Goal: Information Seeking & Learning: Learn about a topic

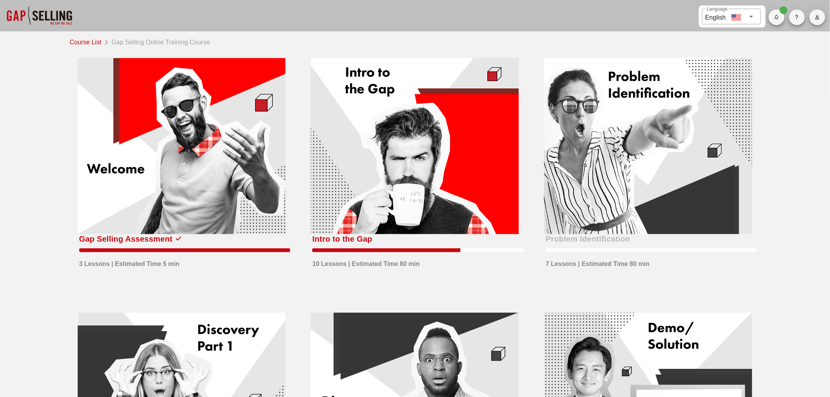
click at [405, 166] on div at bounding box center [414, 146] width 208 height 176
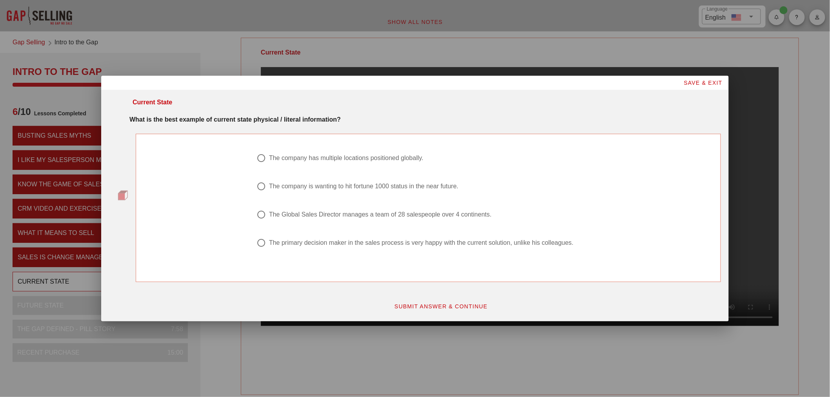
click at [260, 156] on div at bounding box center [260, 157] width 13 height 13
click at [265, 214] on div at bounding box center [260, 214] width 13 height 13
radio input "false"
radio input "true"
click at [261, 159] on div at bounding box center [260, 157] width 13 height 13
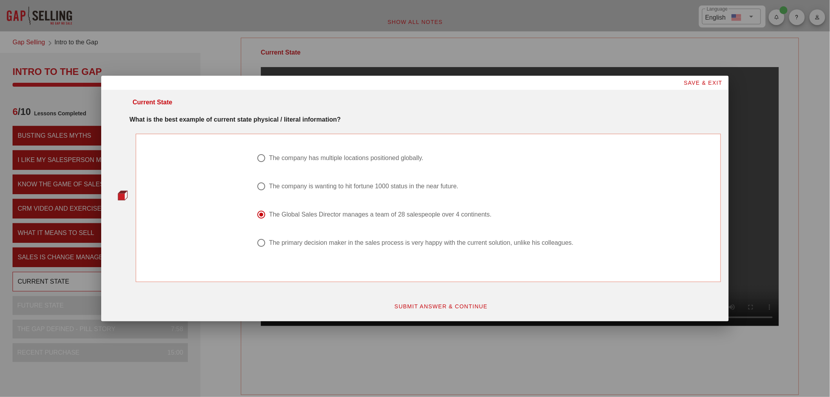
radio input "true"
click at [423, 304] on span "SUBMIT ANSWER & CONTINUE" at bounding box center [441, 306] width 94 height 6
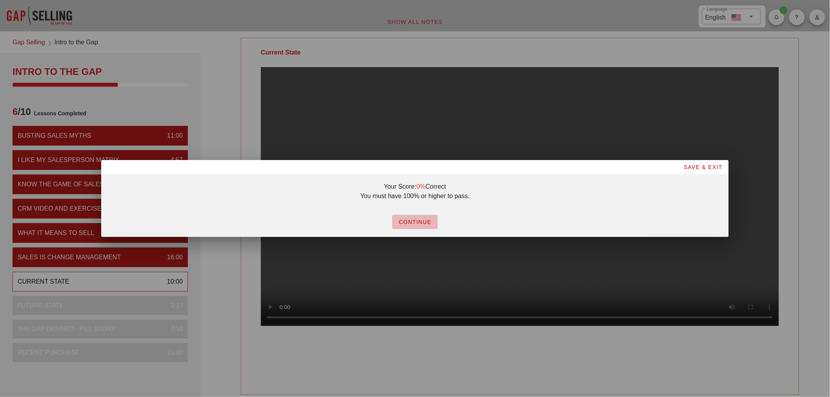
click at [417, 223] on span "CONTINUE" at bounding box center [414, 222] width 33 height 6
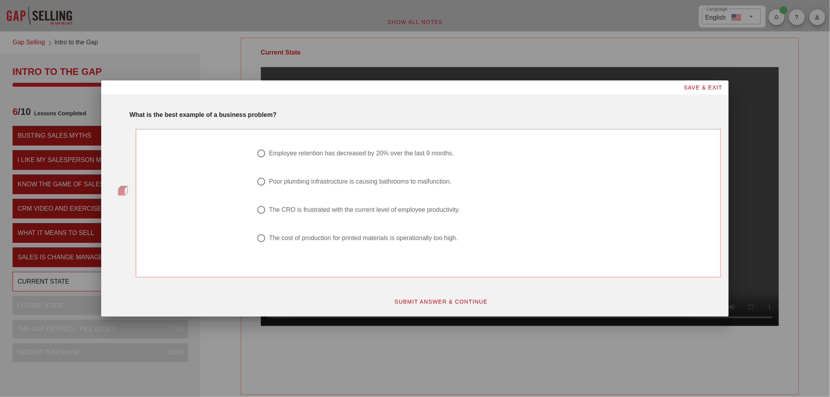
click at [261, 153] on div at bounding box center [260, 153] width 13 height 13
radio input "true"
click at [459, 298] on span "SUBMIT ANSWER & CONTINUE" at bounding box center [441, 301] width 94 height 6
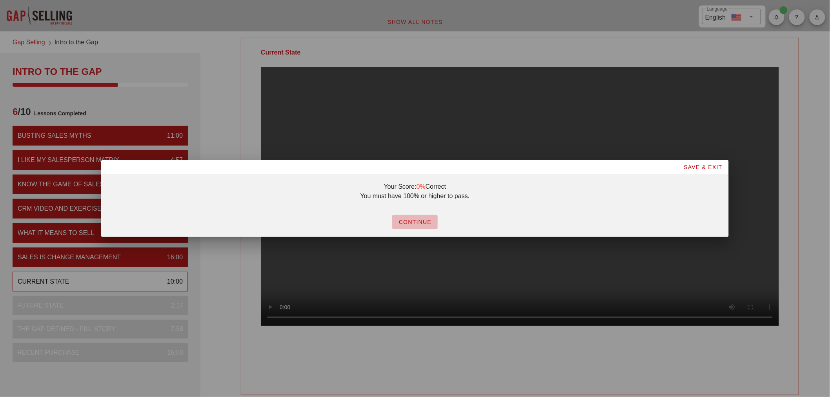
click at [416, 223] on span "CONTINUE" at bounding box center [414, 222] width 33 height 6
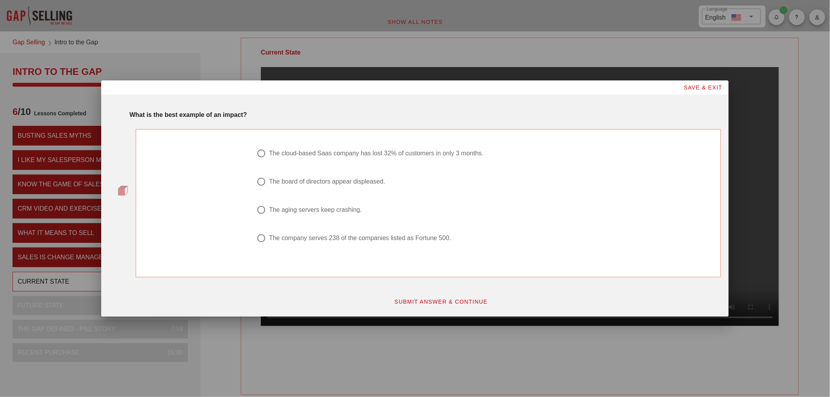
click at [261, 154] on div at bounding box center [260, 153] width 13 height 13
radio input "true"
click at [432, 293] on div "SUBMIT ANSWER & CONTINUE" at bounding box center [440, 302] width 569 height 24
click at [430, 297] on button "SUBMIT ANSWER & CONTINUE" at bounding box center [441, 301] width 106 height 14
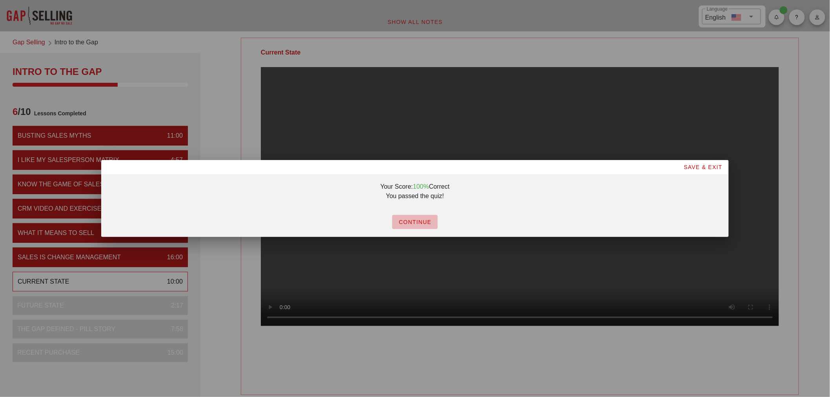
click at [414, 221] on span "CONTINUE" at bounding box center [414, 222] width 33 height 6
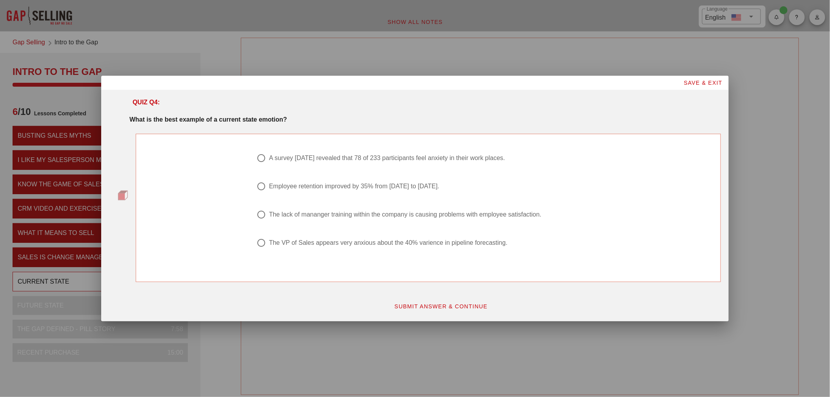
click at [261, 245] on div at bounding box center [260, 242] width 13 height 13
radio input "true"
click at [426, 305] on span "SUBMIT ANSWER & CONTINUE" at bounding box center [441, 306] width 94 height 6
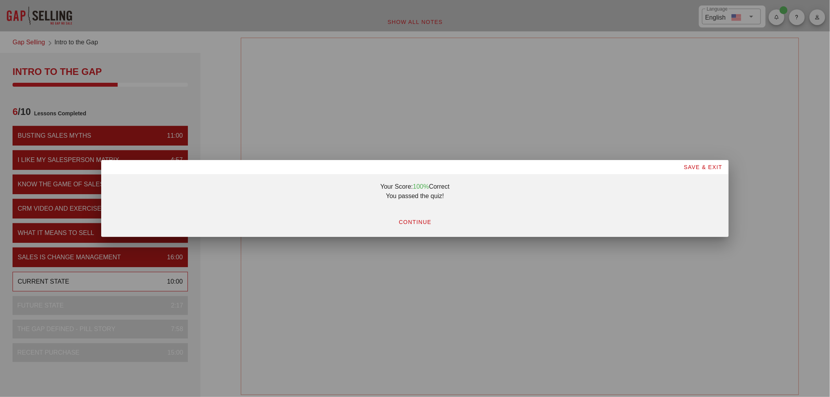
click at [416, 221] on span "CONTINUE" at bounding box center [414, 222] width 33 height 6
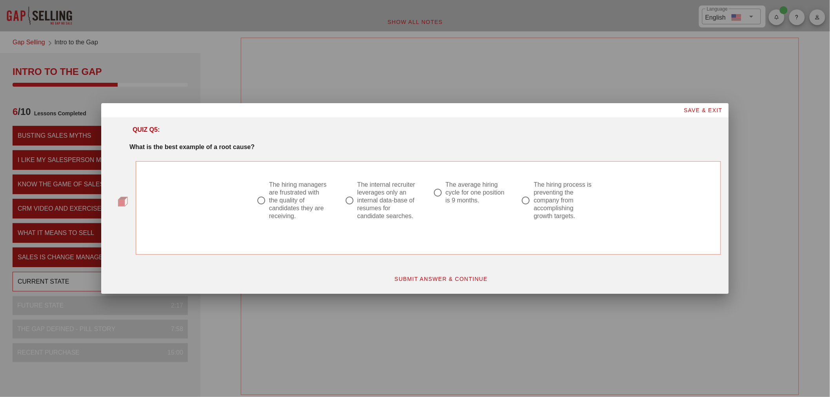
click at [528, 201] on div at bounding box center [525, 200] width 13 height 13
radio input "true"
click at [436, 277] on span "SUBMIT ANSWER & CONTINUE" at bounding box center [441, 279] width 94 height 6
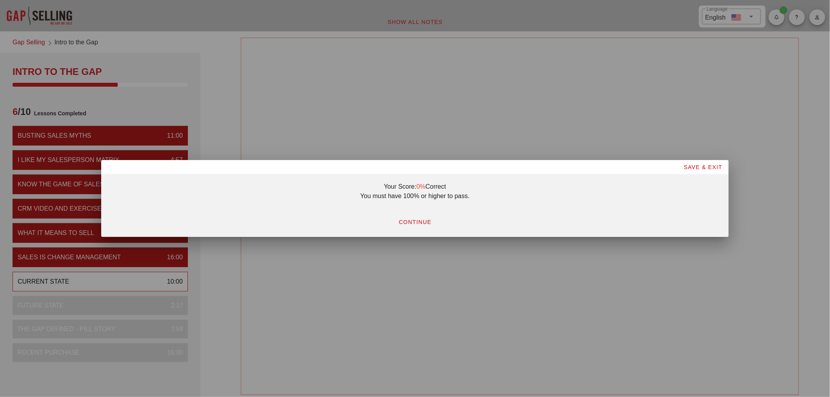
click at [413, 223] on span "CONTINUE" at bounding box center [414, 222] width 33 height 6
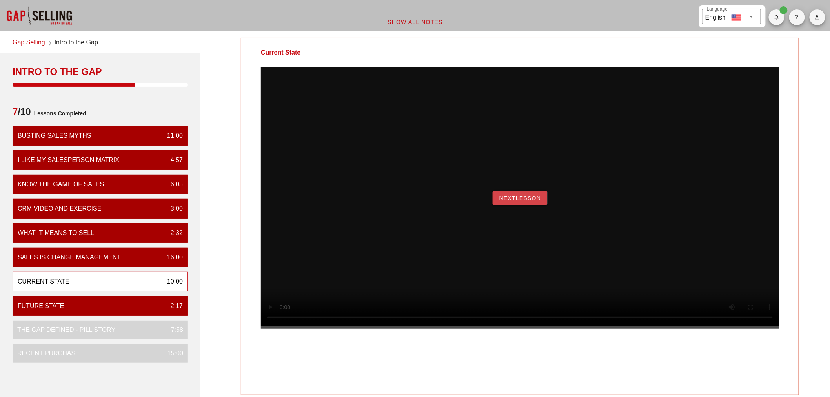
click at [528, 205] on button "NextLesson" at bounding box center [519, 198] width 55 height 14
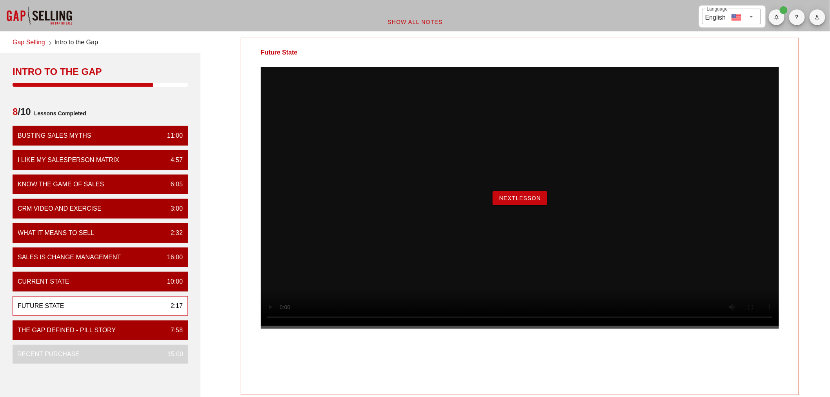
click at [518, 201] on span "NextLesson" at bounding box center [520, 198] width 42 height 6
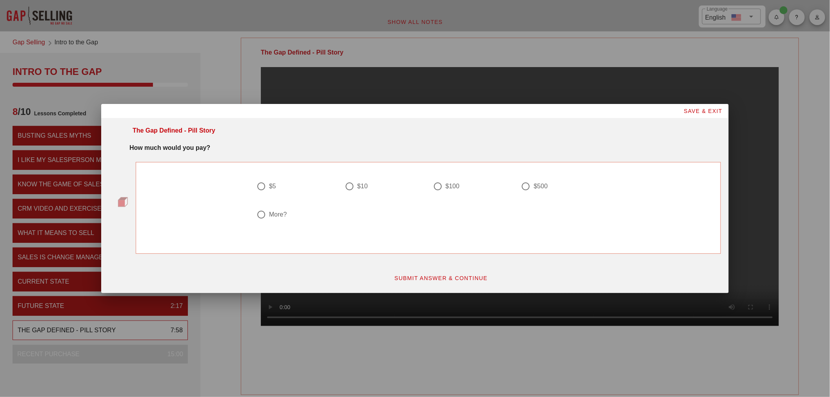
click at [261, 216] on div at bounding box center [260, 214] width 13 height 13
radio input "true"
click at [418, 277] on span "SUBMIT ANSWER & CONTINUE" at bounding box center [441, 278] width 94 height 6
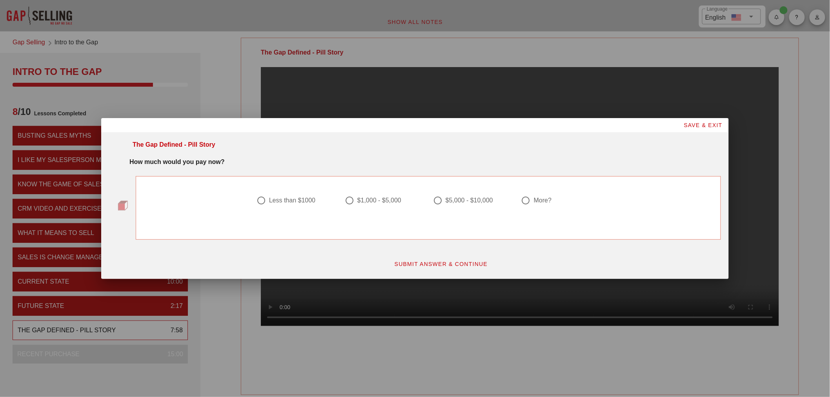
click at [526, 201] on div at bounding box center [525, 200] width 13 height 13
radio input "true"
click at [432, 261] on span "SUBMIT ANSWER & CONTINUE" at bounding box center [441, 264] width 94 height 6
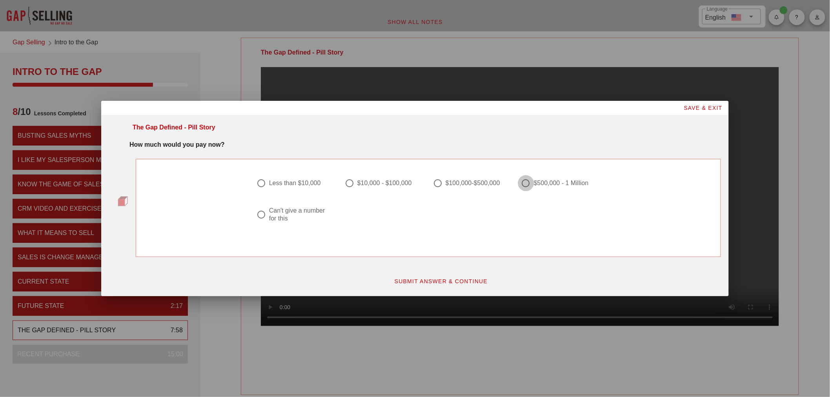
click at [524, 182] on div at bounding box center [525, 182] width 13 height 13
radio input "true"
click at [461, 283] on span "SUBMIT ANSWER & CONTINUE" at bounding box center [441, 281] width 94 height 6
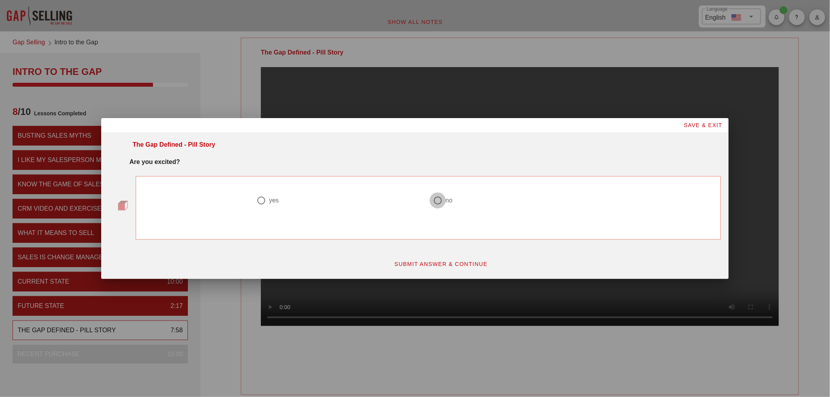
click at [437, 199] on div at bounding box center [437, 200] width 13 height 13
radio input "true"
click at [439, 266] on span "SUBMIT ANSWER & CONTINUE" at bounding box center [441, 264] width 94 height 6
click at [443, 198] on div at bounding box center [437, 200] width 13 height 13
radio input "true"
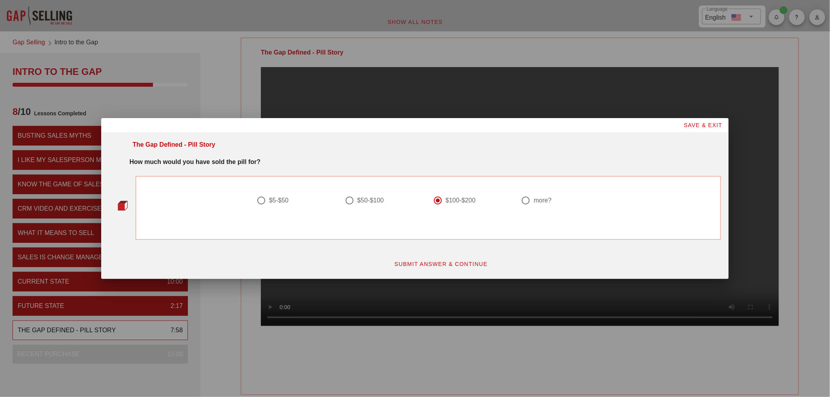
click at [452, 264] on span "SUBMIT ANSWER & CONTINUE" at bounding box center [441, 264] width 94 height 6
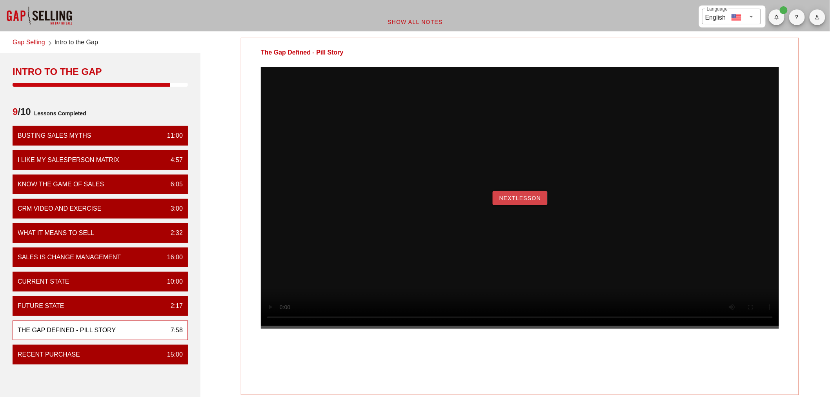
click at [516, 201] on span "NextLesson" at bounding box center [520, 198] width 42 height 6
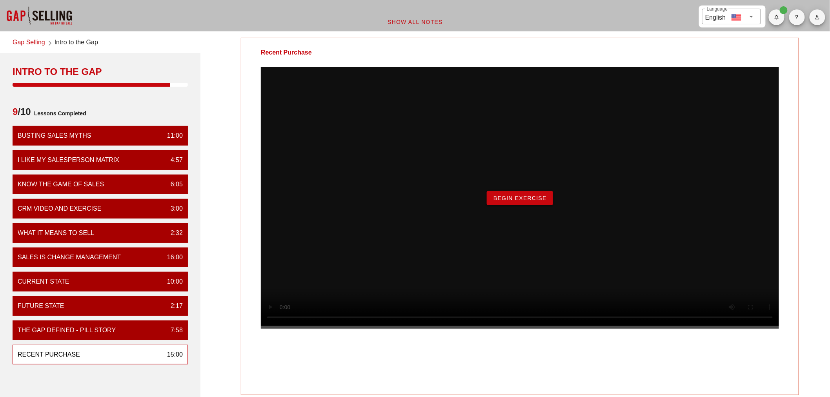
click at [516, 201] on span "Begin Exercise" at bounding box center [520, 198] width 54 height 6
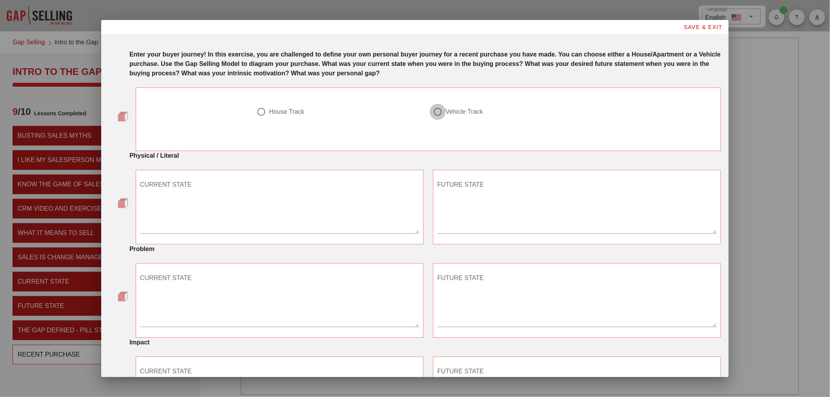
click at [436, 110] on div at bounding box center [437, 111] width 13 height 13
radio input "true"
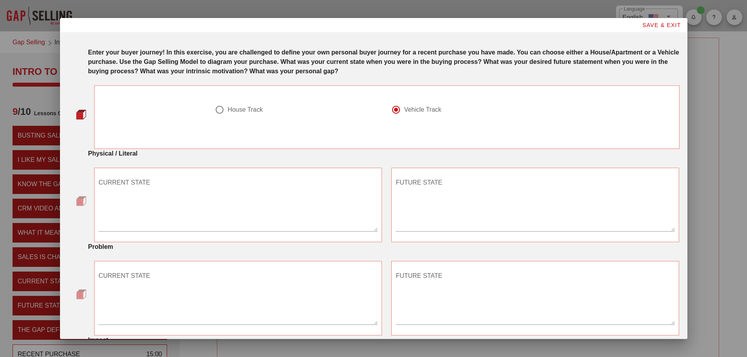
click at [115, 226] on textarea "CURRENT STATE" at bounding box center [237, 203] width 279 height 55
paste textarea "Owned a 2017 Thor ACE that was beginning to show age-related issues (water dama…"
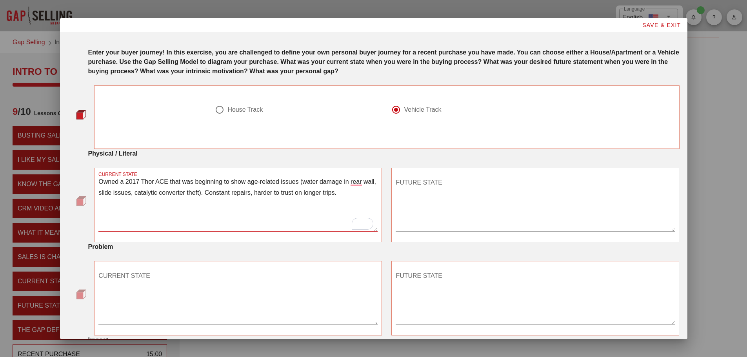
click at [349, 193] on textarea "Owned a 2017 Thor ACE that was beginning to show age-related issues (water dama…" at bounding box center [237, 203] width 279 height 55
drag, startPoint x: 141, startPoint y: 205, endPoint x: 149, endPoint y: 202, distance: 7.9
click at [150, 203] on textarea "Owned a 2017 Thor ACE that was beginning to show age-related issues (water dama…" at bounding box center [237, 203] width 279 height 55
type textarea "Owned a 2017 Thor ACE that was beginning to show age-related issues (water dama…"
click at [403, 229] on textarea "FUTURE STATE" at bounding box center [535, 203] width 279 height 55
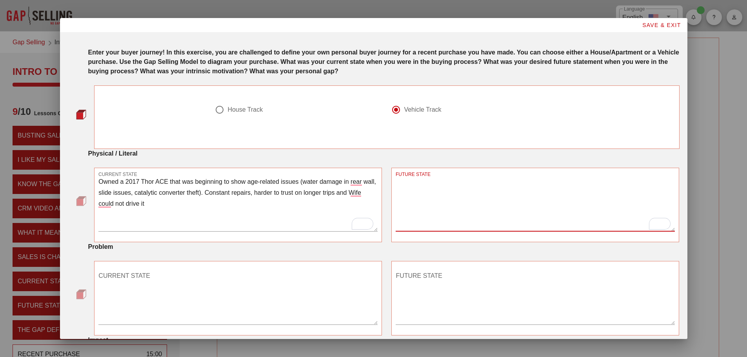
paste textarea "Wanted a reliable, comfortable Class C with a solid chassis and layout, ready f…"
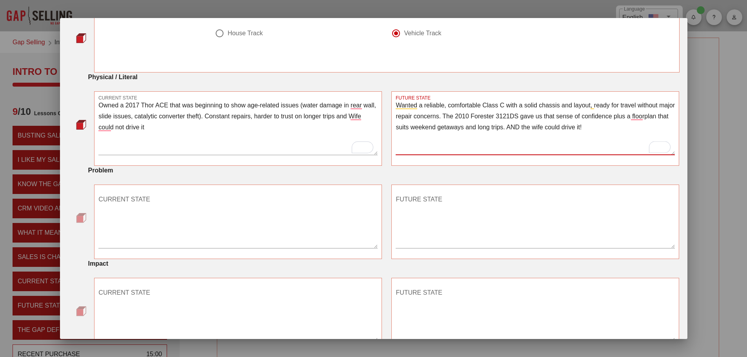
scroll to position [78, 0]
type textarea "Wanted a reliable, comfortable Class C with a solid chassis and layout, ready f…"
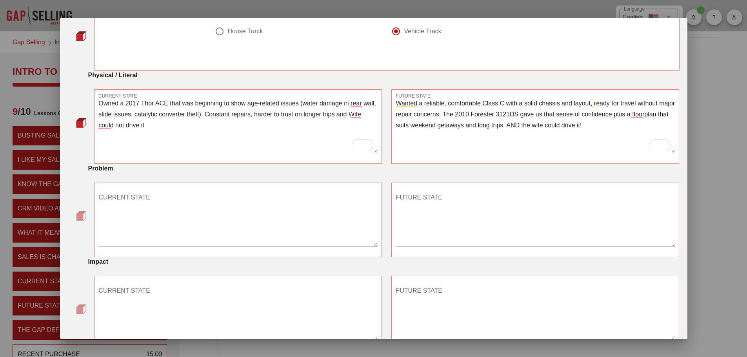
click at [111, 240] on textarea "CURRENT STATE" at bounding box center [237, 218] width 279 height 55
paste textarea "Feeling frustrated by ongoing maintenance and potential big-ticket repairs on t…"
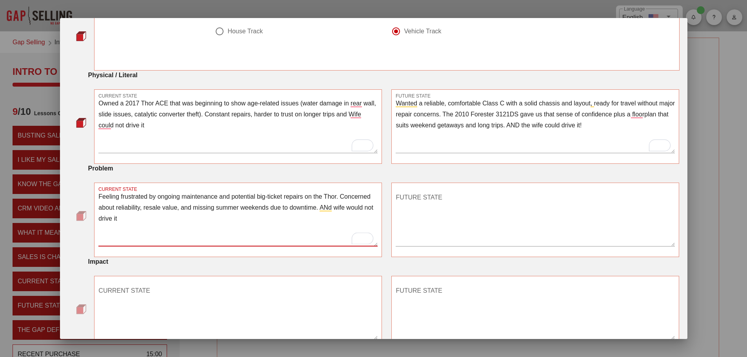
type textarea "Feeling frustrated by ongoing maintenance and potential big-ticket repairs on t…"
click at [409, 240] on textarea "FUTURE STATE" at bounding box center [535, 218] width 279 height 55
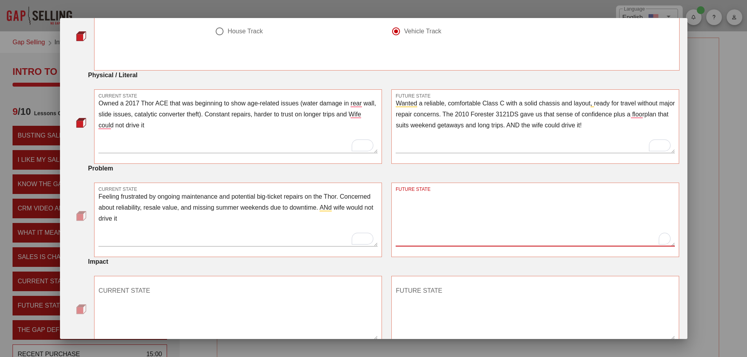
paste textarea "Replace the Thor with a well-maintained Forester that has been inspected, repai…"
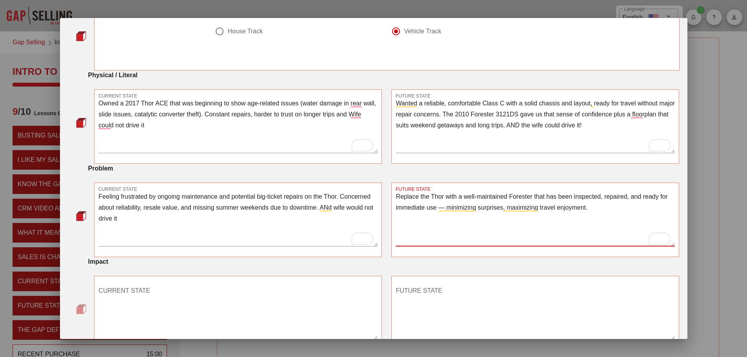
type textarea "Replace the Thor with a well-maintained Forester that has been inspected, repai…"
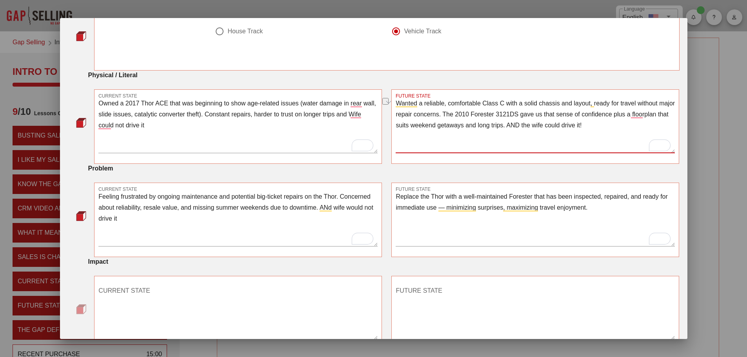
drag, startPoint x: 457, startPoint y: 114, endPoint x: 533, endPoint y: 114, distance: 75.3
click at [533, 114] on textarea "Wanted a reliable, comfortable Class C with a solid chassis and layout, ready f…" at bounding box center [535, 125] width 279 height 55
type textarea "Wanted a reliable, comfortable Class C with a solid chassis and layout, ready f…"
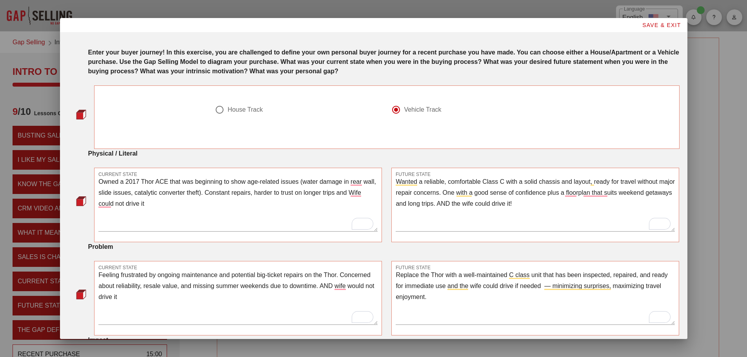
scroll to position [118, 0]
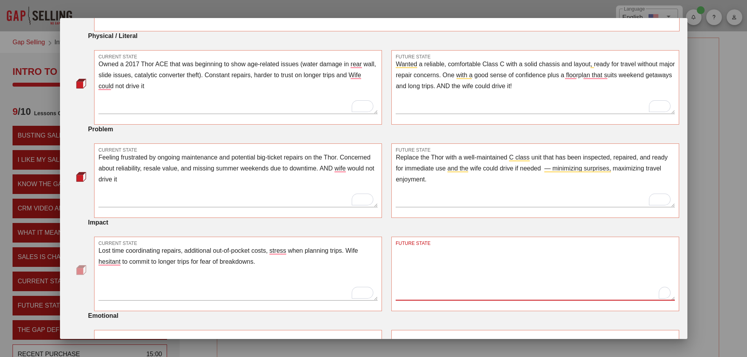
click at [415, 292] on textarea "FUTURE STATE" at bounding box center [535, 272] width 279 height 55
paste textarea "Peace of mind, predictable costs, and confidence to plan more road trips — incl…"
type textarea "Peace of mind, predictable costs, and confidence to plan more road trips — incl…"
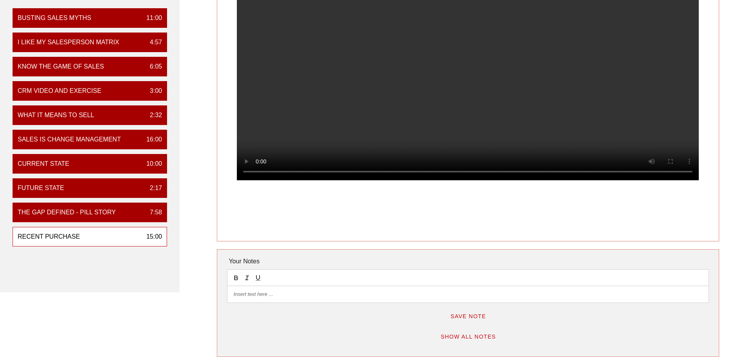
scroll to position [157, 0]
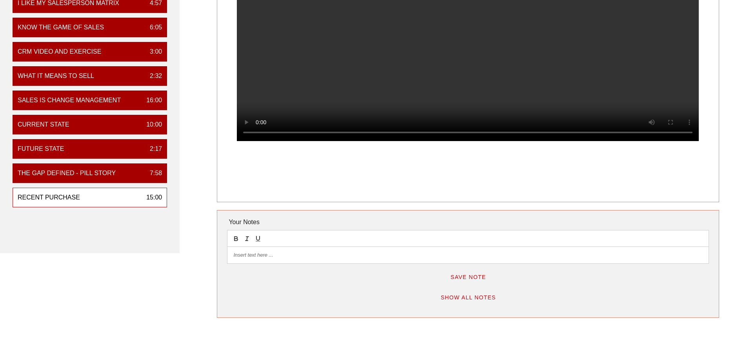
click at [463, 298] on span "Show All Notes" at bounding box center [468, 297] width 56 height 6
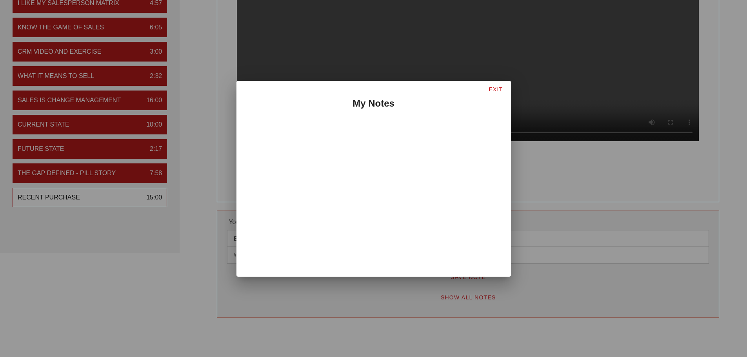
drag, startPoint x: 296, startPoint y: 183, endPoint x: 568, endPoint y: 223, distance: 274.9
click at [568, 223] on div at bounding box center [373, 178] width 747 height 357
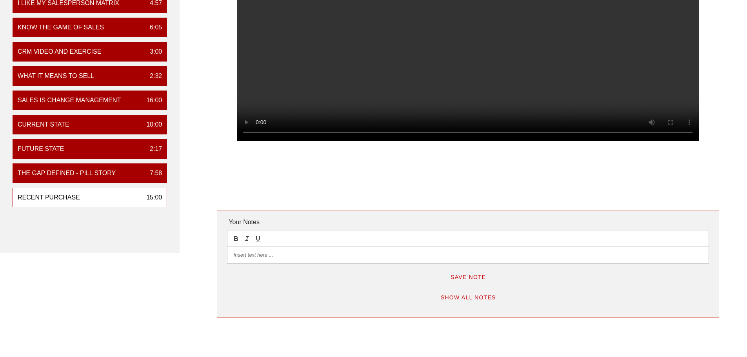
click at [247, 253] on p at bounding box center [467, 255] width 469 height 7
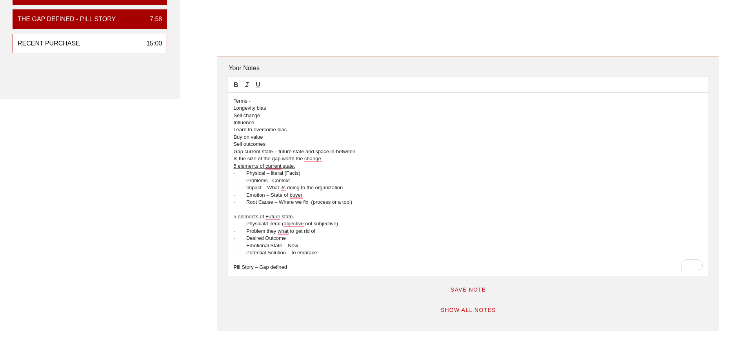
scroll to position [314, 0]
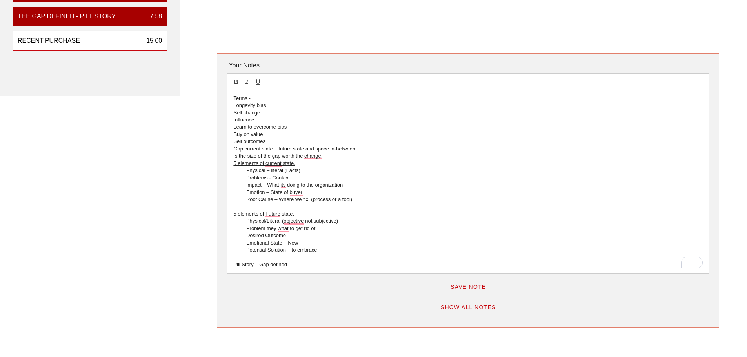
click at [461, 285] on span "Save Note" at bounding box center [468, 287] width 36 height 6
click at [461, 310] on span "Show All Notes" at bounding box center [468, 307] width 56 height 6
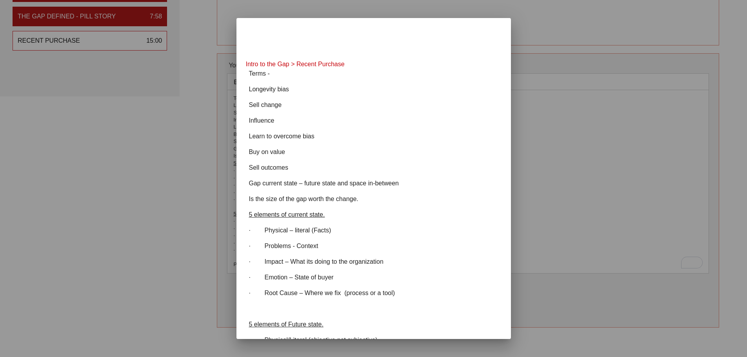
scroll to position [0, 0]
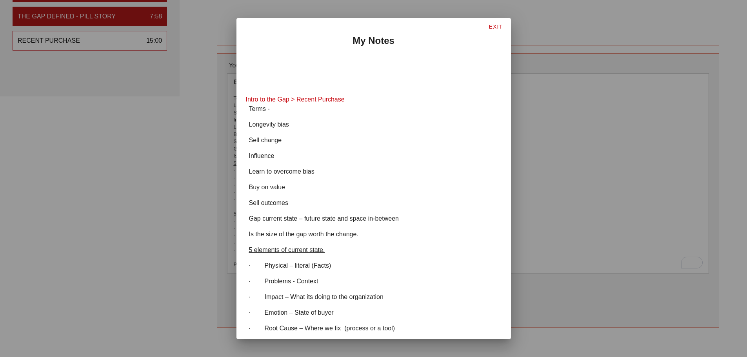
click at [492, 25] on span "EXIT" at bounding box center [495, 27] width 15 height 6
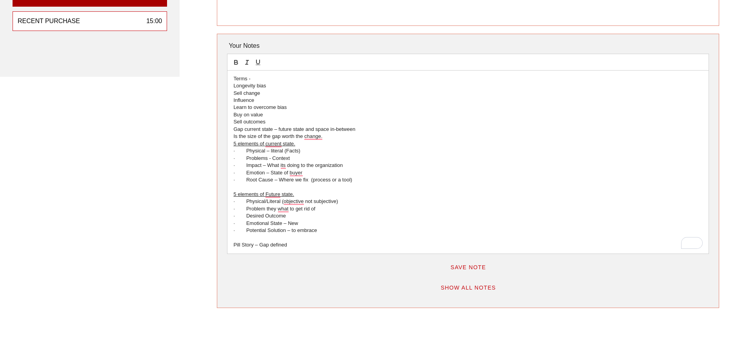
scroll to position [353, 0]
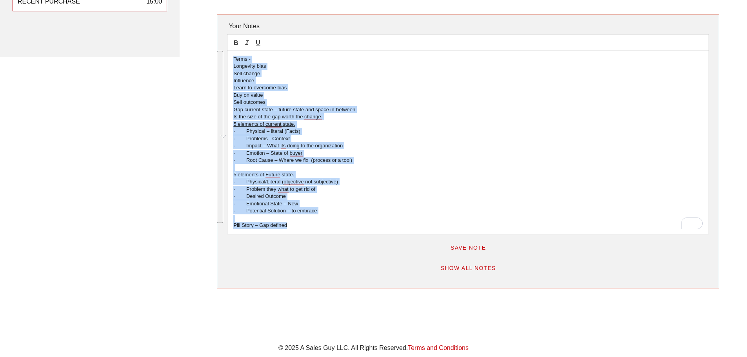
drag, startPoint x: 313, startPoint y: 228, endPoint x: 232, endPoint y: 52, distance: 193.3
click at [232, 52] on div "Terms - Longevity bias Sell change Influence Learn to overcome bias Buy on valu…" at bounding box center [467, 142] width 481 height 183
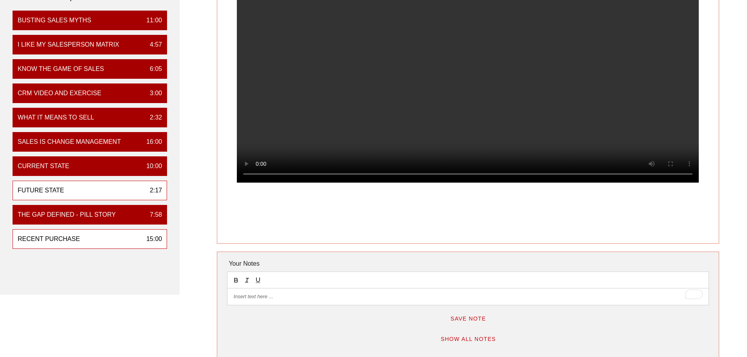
scroll to position [118, 0]
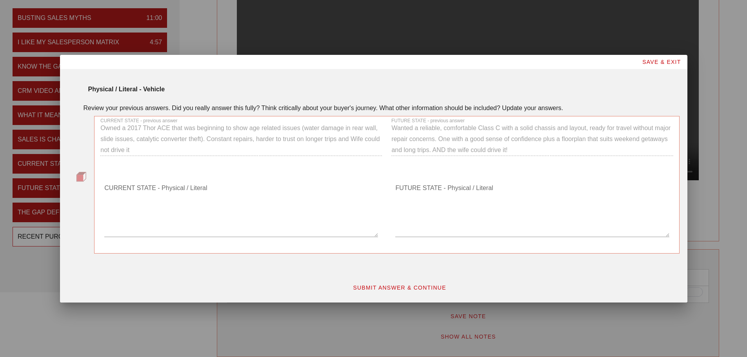
click at [408, 230] on textarea "FUTURE STATE - Physical / Literal" at bounding box center [532, 209] width 274 height 55
type textarea "Full body paint (year does not matter)"
click at [121, 190] on div "CURRENT STATE - Physical / Literal" at bounding box center [241, 209] width 274 height 55
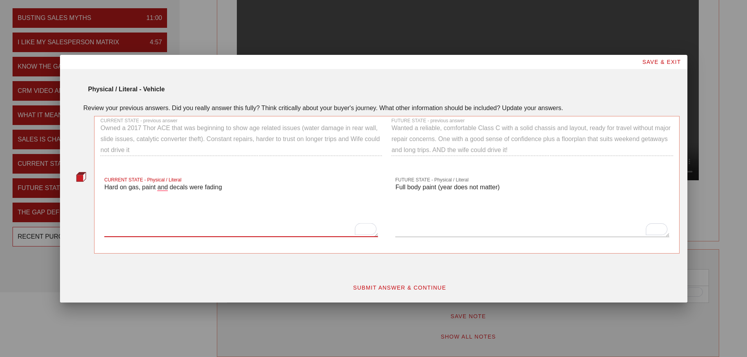
type textarea "Hard on gas, paint and decals were fading"
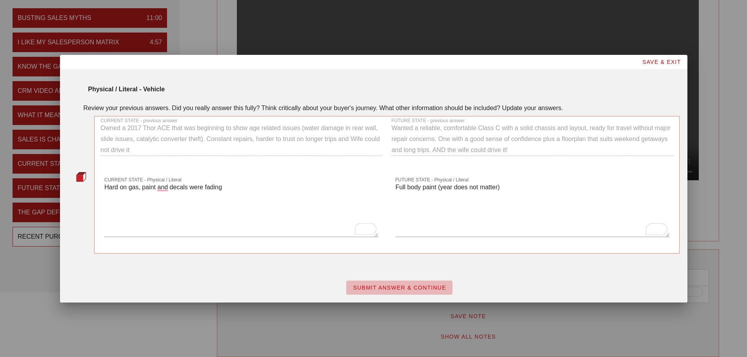
click at [420, 283] on button "SUBMIT ANSWER & CONTINUE" at bounding box center [399, 288] width 106 height 14
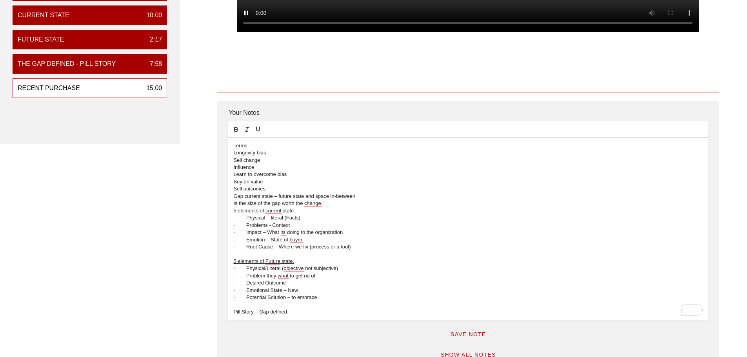
scroll to position [274, 0]
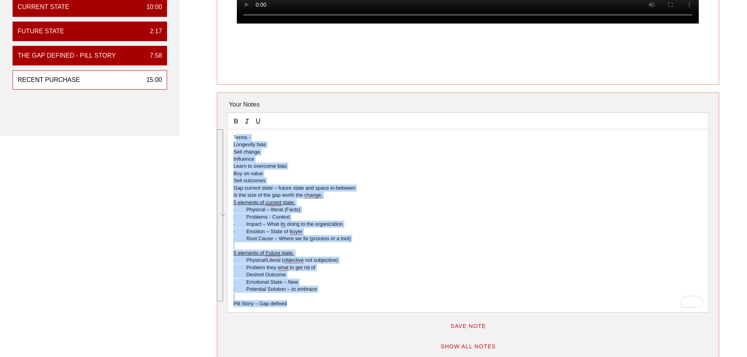
drag, startPoint x: 235, startPoint y: 138, endPoint x: 310, endPoint y: 309, distance: 186.9
click at [310, 309] on div "Terms - Longevity bias Sell change Influence Learn to overcome bias Buy on valu…" at bounding box center [467, 220] width 481 height 183
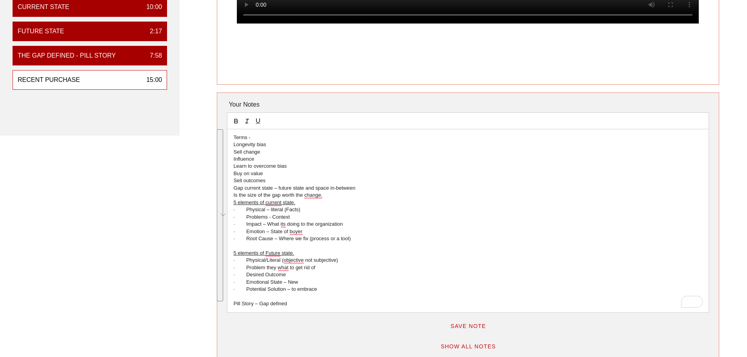
scroll to position [239, 0]
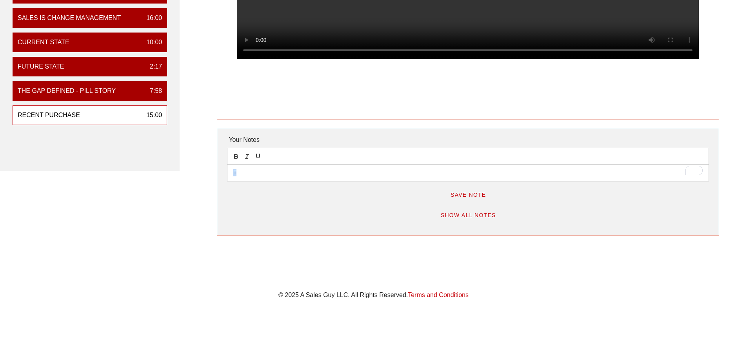
click at [234, 169] on div "T" at bounding box center [467, 173] width 481 height 16
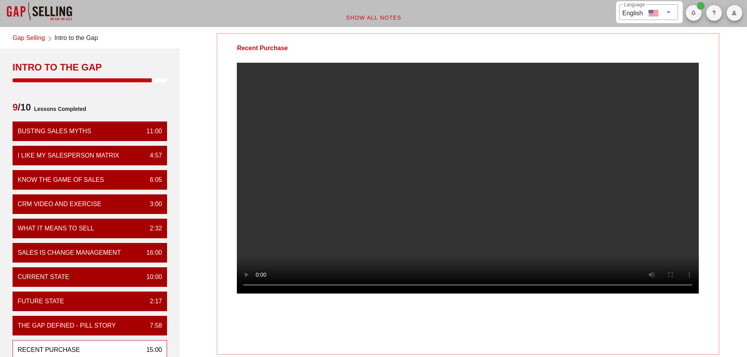
scroll to position [4, 0]
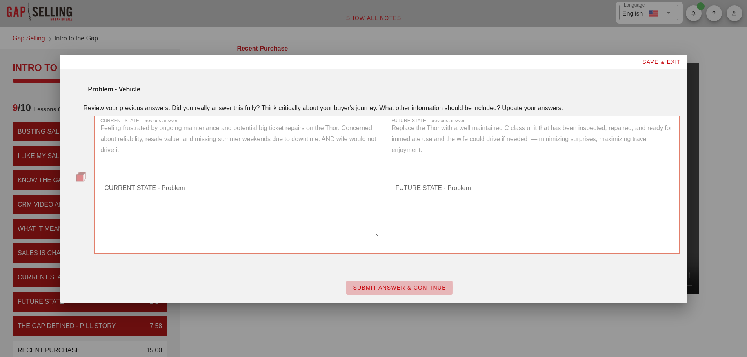
click at [385, 288] on span "SUBMIT ANSWER & CONTINUE" at bounding box center [399, 288] width 94 height 6
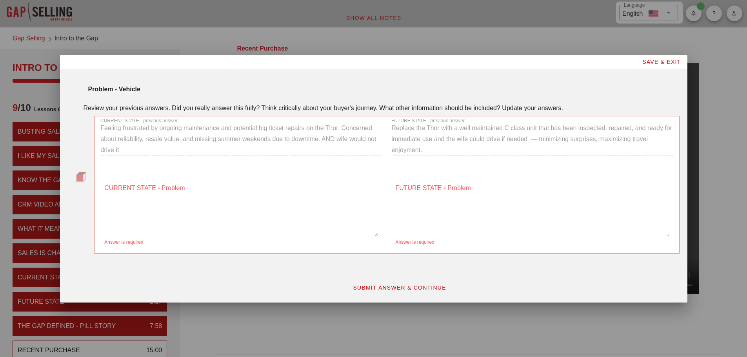
click at [133, 189] on textarea "CURRENT STATE - Problem" at bounding box center [241, 209] width 274 height 55
type textarea "Cost a lot to drive"
click at [431, 189] on div "FUTURE STATE - Problem" at bounding box center [532, 209] width 274 height 55
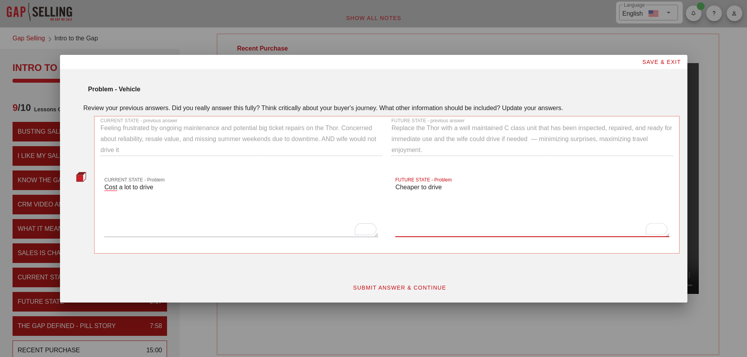
click at [505, 131] on div "FUTURE STATE - previous answer Replace the Thor with a well maintained C class …" at bounding box center [532, 140] width 291 height 57
click at [505, 128] on div "FUTURE STATE - previous answer Replace the Thor with a well maintained C class …" at bounding box center [532, 140] width 291 height 57
click at [442, 189] on textarea "Cheaper to drive" at bounding box center [532, 209] width 274 height 55
type textarea "Cheaper to drive, better built"
click at [153, 189] on textarea "Cost a lot to drive" at bounding box center [241, 209] width 274 height 55
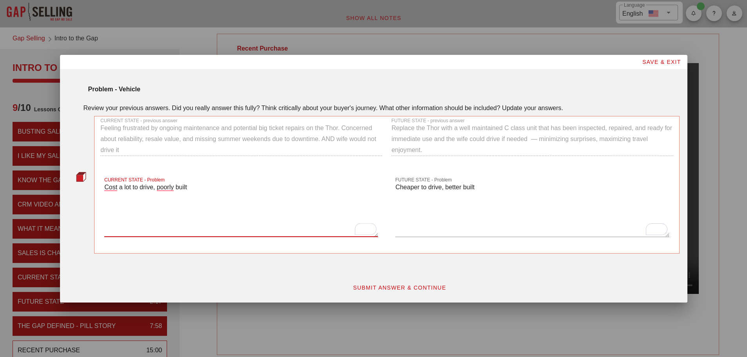
type textarea "Cost a lot to drive, poorly built"
click at [385, 287] on span "SUBMIT ANSWER & CONTINUE" at bounding box center [399, 288] width 94 height 6
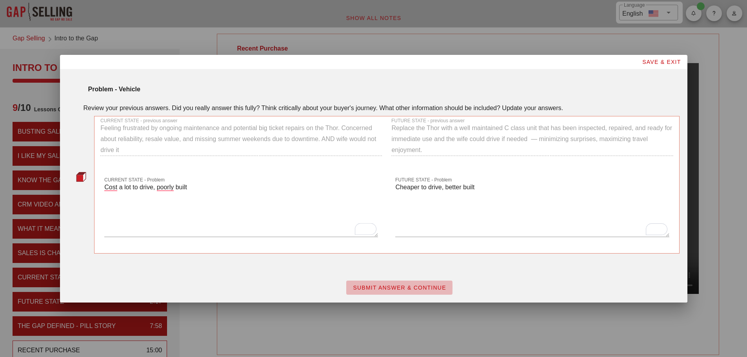
scroll to position [0, 0]
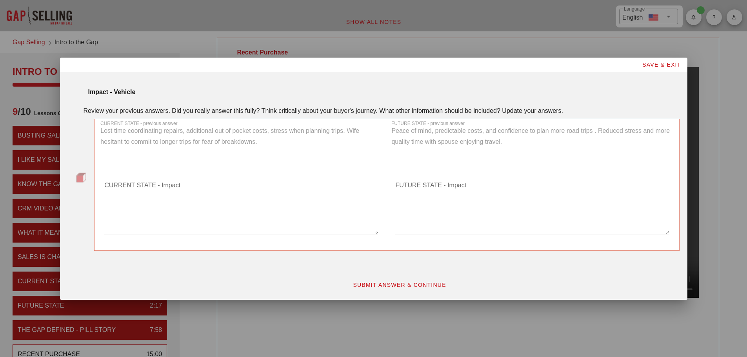
click at [127, 187] on textarea "CURRENT STATE - Impact" at bounding box center [241, 206] width 274 height 55
click at [417, 187] on textarea "FUTURE STATE - Impact" at bounding box center [532, 206] width 274 height 55
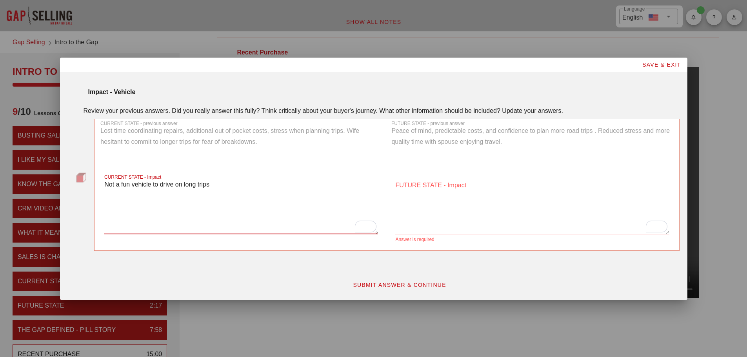
click at [210, 185] on textarea "Not a fun vehicle to drive on long trips" at bounding box center [241, 206] width 274 height 55
type textarea "Not a fun vehicle to drive on long trips, wife not wanting to go on trips"
click at [404, 183] on div "FUTURE STATE - Impact" at bounding box center [532, 206] width 274 height 55
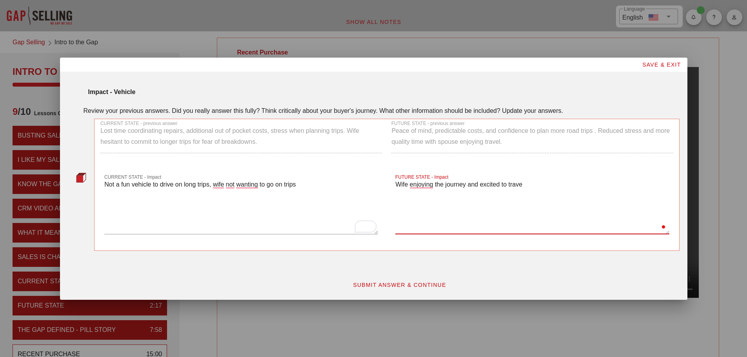
type textarea "Wife enjoying the journey and excited to travel"
type textarea "Wife is enjoying the journey and is excited to travel"
click at [408, 281] on button "SUBMIT ANSWER & CONTINUE" at bounding box center [399, 285] width 106 height 14
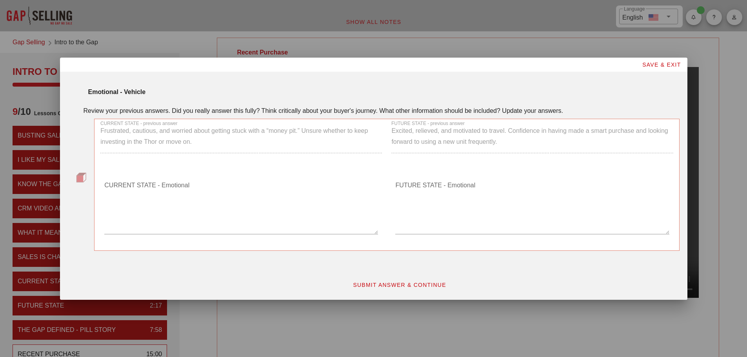
click at [126, 189] on textarea "CURRENT STATE - Emotional" at bounding box center [241, 206] width 274 height 55
type textarea "Worried about fatigue, not enjoying the drive"
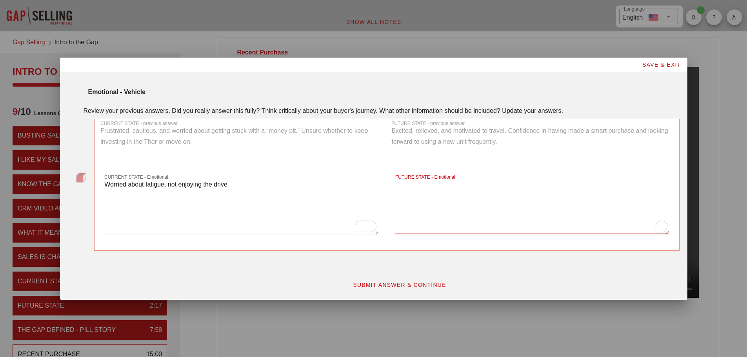
click at [410, 186] on textarea "FUTURE STATE - Emotional" at bounding box center [532, 206] width 274 height 55
type textarea "Less fatigue and enjoying the trip"
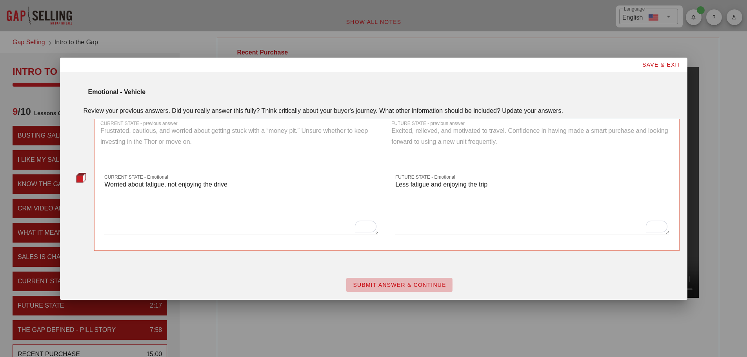
click at [438, 283] on span "SUBMIT ANSWER & CONTINUE" at bounding box center [399, 285] width 94 height 6
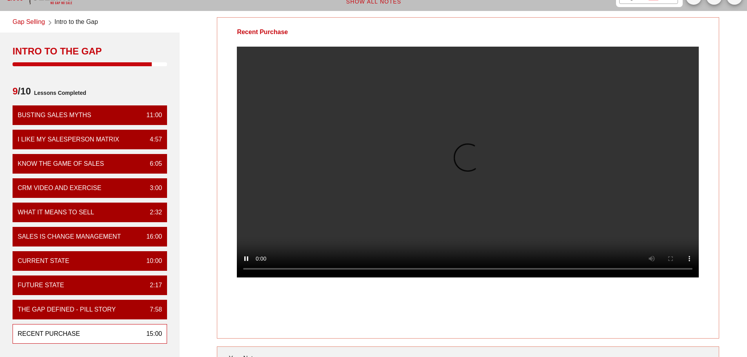
scroll to position [39, 0]
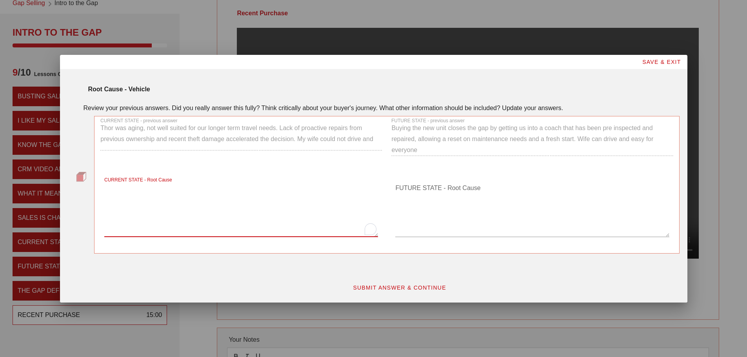
click at [150, 190] on textarea "CURRENT STATE - Root Cause" at bounding box center [241, 209] width 274 height 55
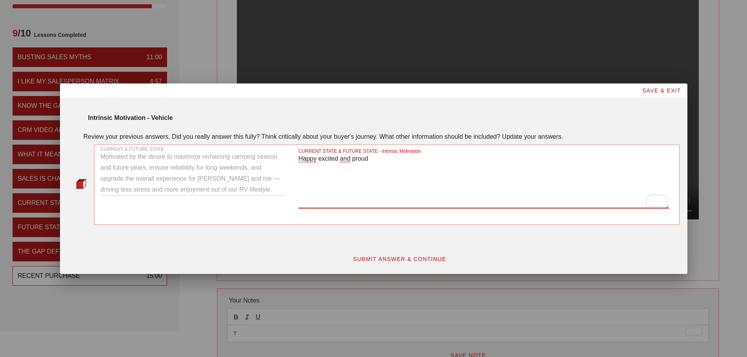
type textarea "Happy excited and proud"
click at [393, 261] on span "SUBMIT ANSWER & CONTINUE" at bounding box center [399, 259] width 94 height 6
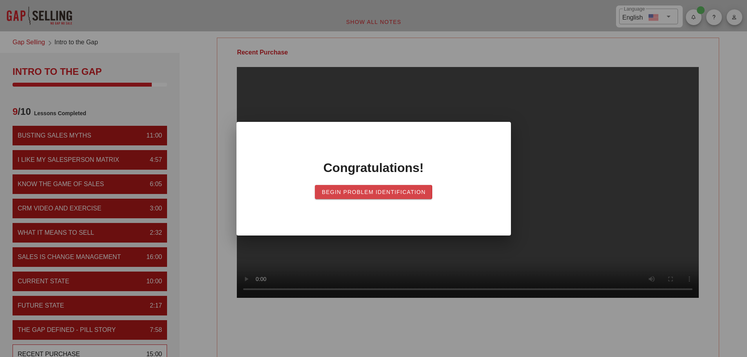
click at [372, 192] on span "Begin Problem Identification" at bounding box center [373, 192] width 104 height 6
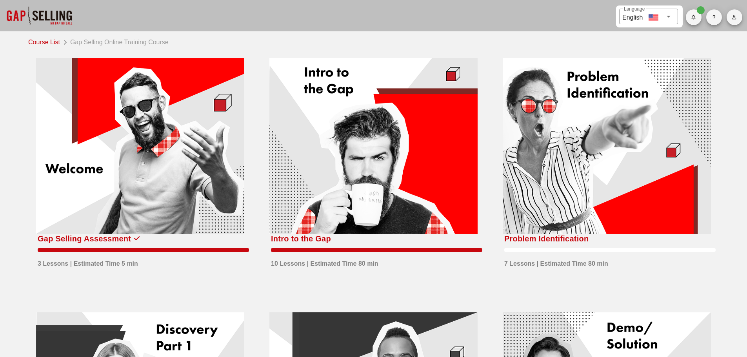
click at [736, 18] on icon "button" at bounding box center [734, 17] width 5 height 5
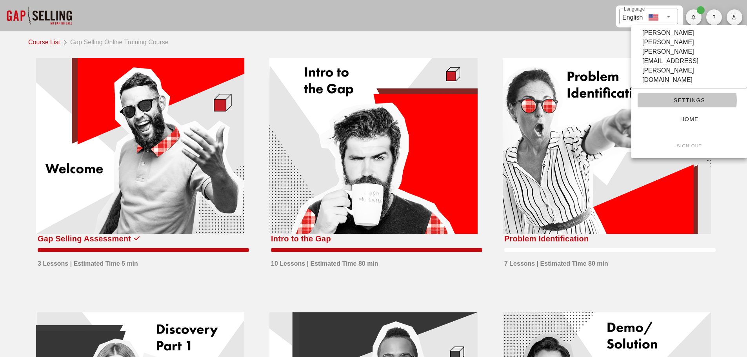
click at [684, 97] on span "Settings" at bounding box center [689, 100] width 91 height 6
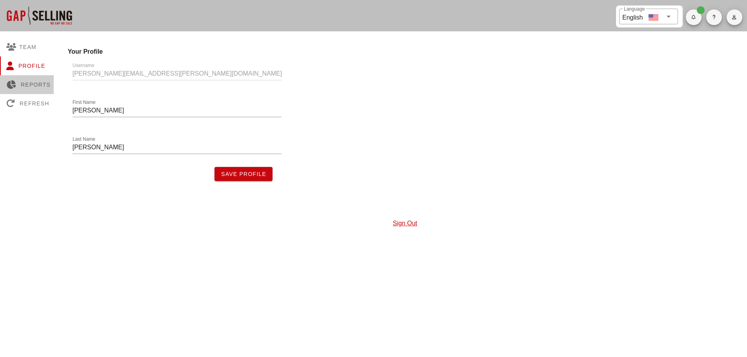
click at [40, 85] on div "Reports" at bounding box center [28, 84] width 57 height 19
